Goal: Task Accomplishment & Management: Complete application form

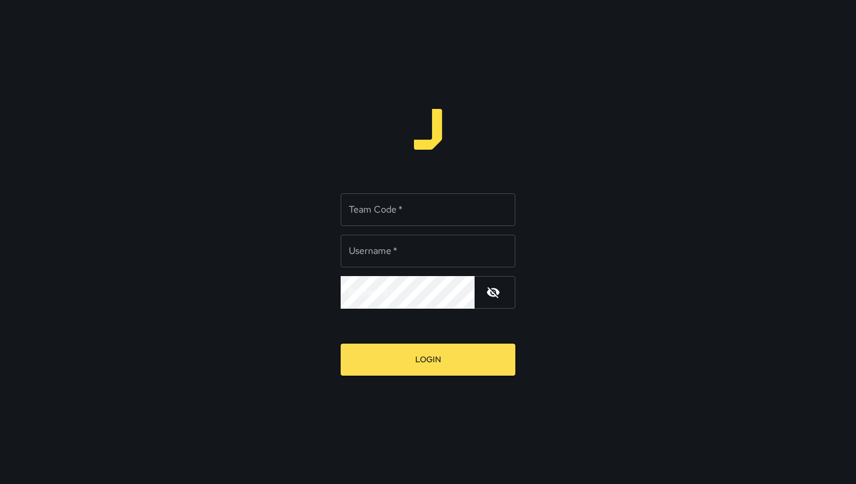
click at [375, 216] on input "Team Code   *" at bounding box center [428, 209] width 175 height 33
type input "*****"
click at [391, 254] on input "Username   *" at bounding box center [428, 251] width 175 height 33
type input "********"
click at [492, 296] on icon "button" at bounding box center [493, 292] width 14 height 14
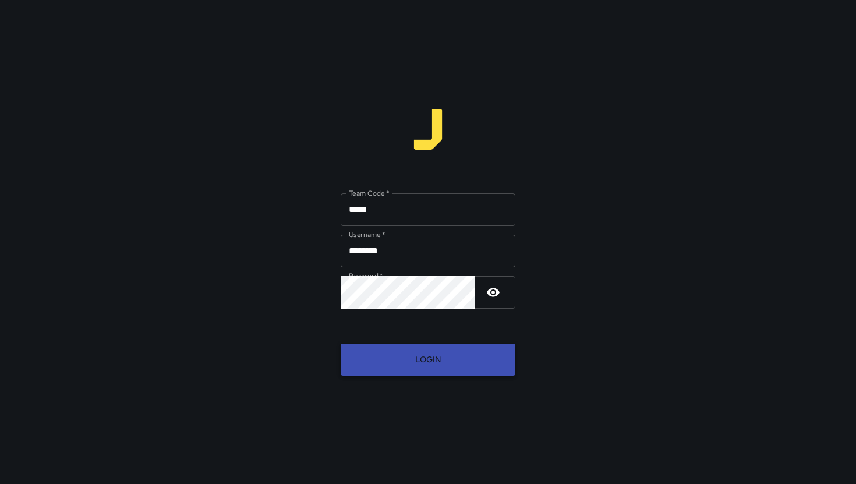
click at [419, 356] on button "Login" at bounding box center [428, 360] width 175 height 32
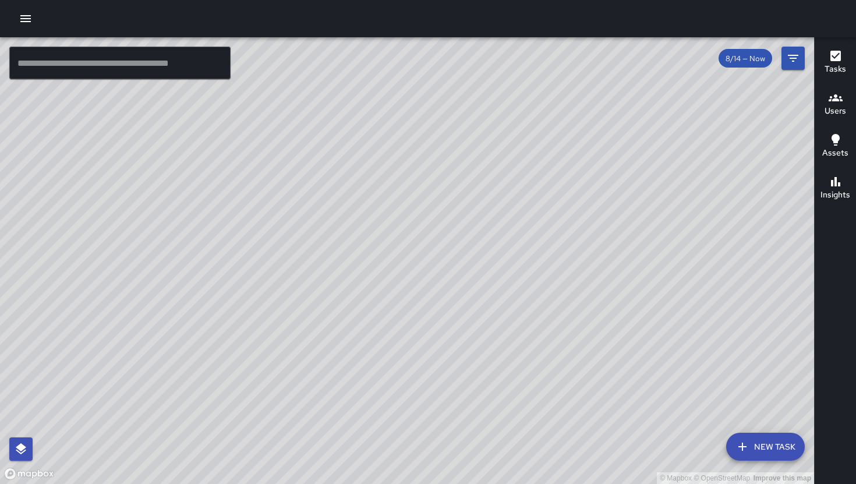
click at [698, 98] on icon "button" at bounding box center [836, 98] width 14 height 14
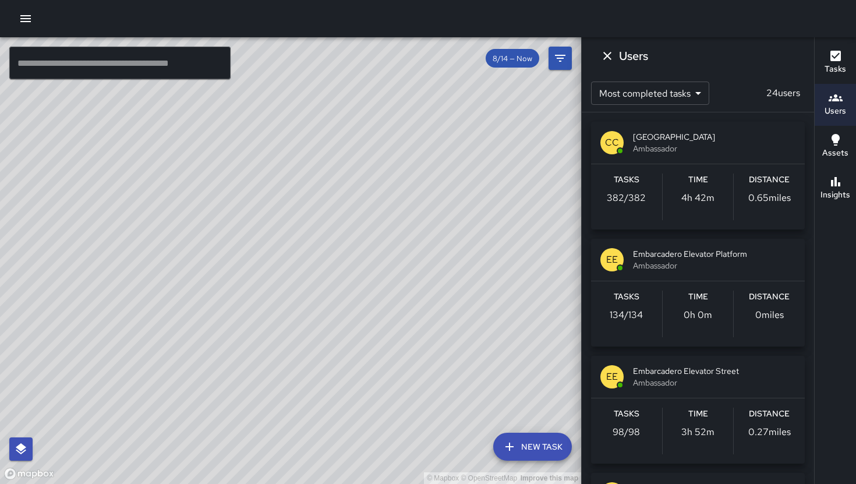
click at [698, 58] on icon "button" at bounding box center [836, 56] width 10 height 10
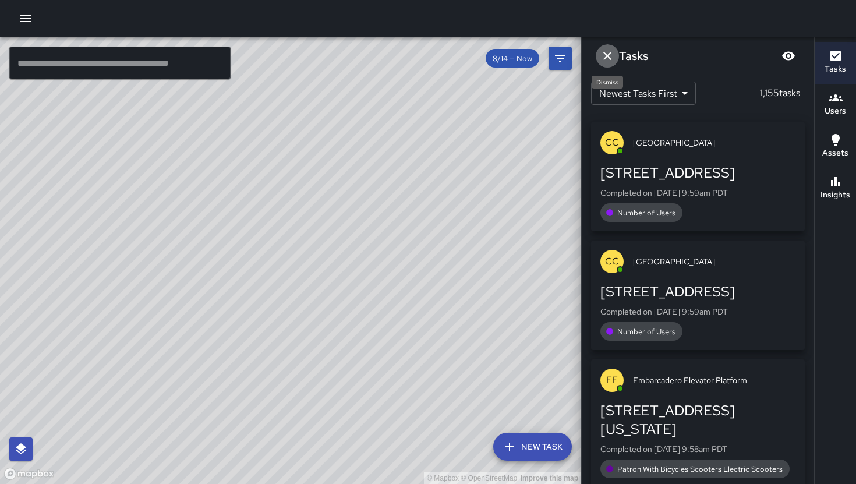
click at [607, 64] on button "Dismiss" at bounding box center [607, 55] width 23 height 23
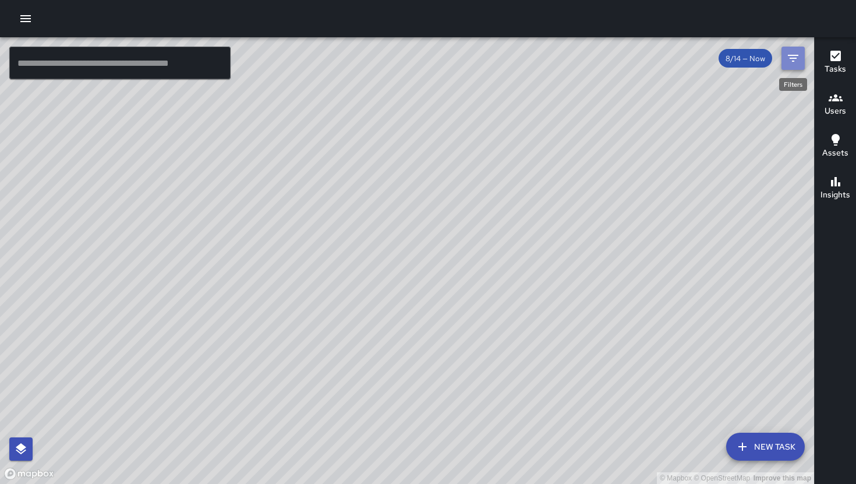
click at [698, 55] on icon "Filters" at bounding box center [793, 58] width 14 height 14
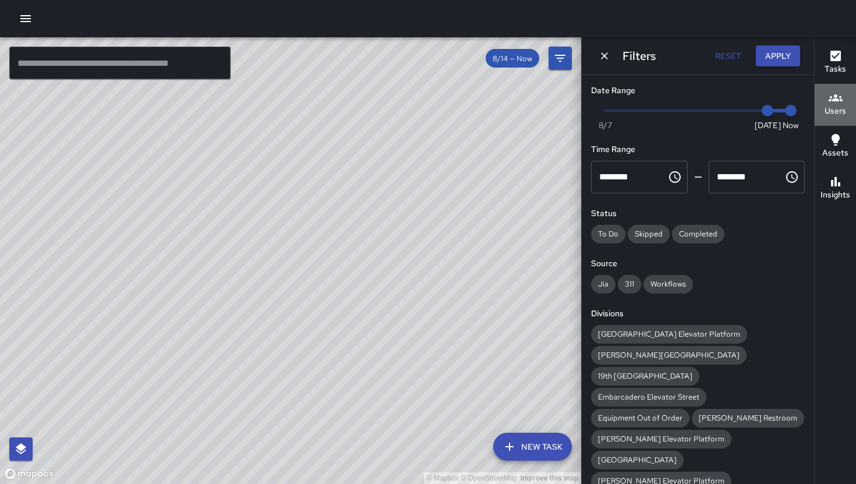
click at [698, 101] on div "Users" at bounding box center [836, 104] width 22 height 27
